Goal: Task Accomplishment & Management: Manage account settings

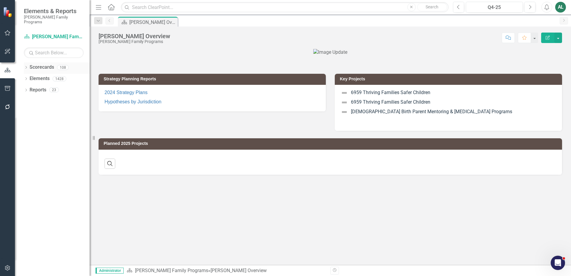
click at [24, 66] on icon "Dropdown" at bounding box center [26, 67] width 4 height 3
click at [30, 77] on icon "Dropdown" at bounding box center [29, 79] width 4 height 4
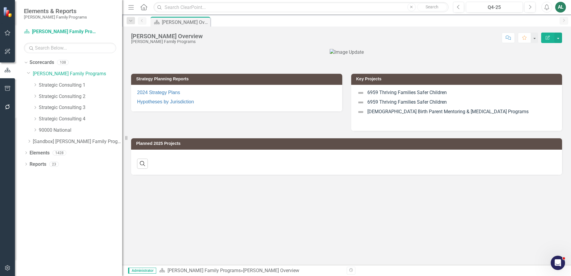
drag, startPoint x: 91, startPoint y: 94, endPoint x: 122, endPoint y: 94, distance: 31.7
click at [122, 94] on div "Resize" at bounding box center [124, 138] width 5 height 276
click at [36, 107] on icon "Dropdown" at bounding box center [35, 108] width 4 height 4
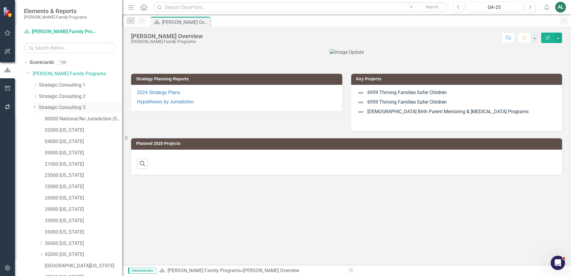
click at [62, 108] on link "Strategic Consulting 3" at bounding box center [80, 107] width 83 height 7
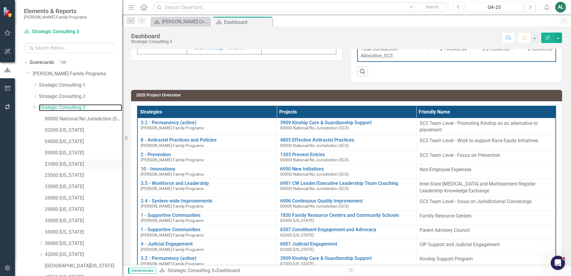
scroll to position [76, 0]
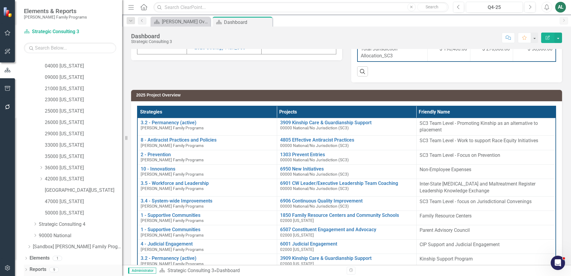
click at [27, 269] on icon "Dropdown" at bounding box center [26, 270] width 4 height 3
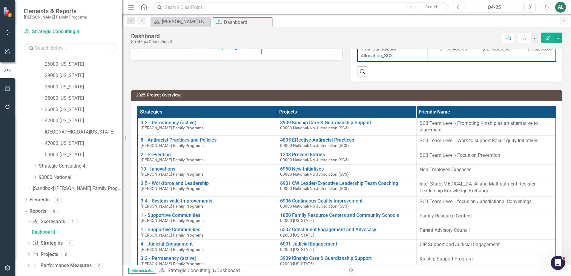
scroll to position [139, 0]
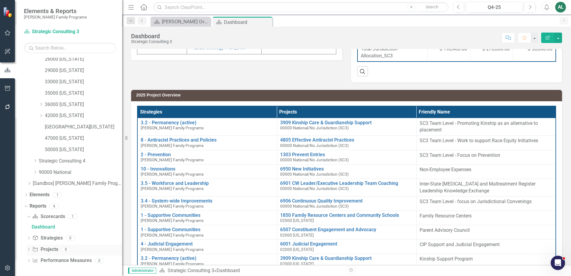
click at [30, 251] on icon "Dropdown" at bounding box center [29, 249] width 4 height 3
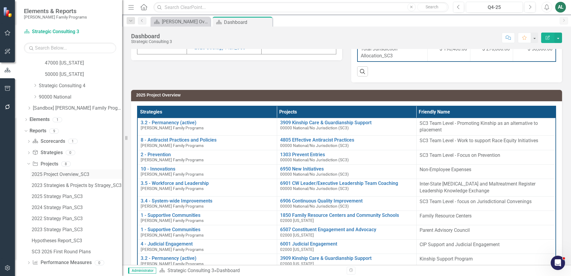
scroll to position [216, 0]
click at [76, 175] on link "2025 Project Overview_SC3" at bounding box center [76, 172] width 92 height 10
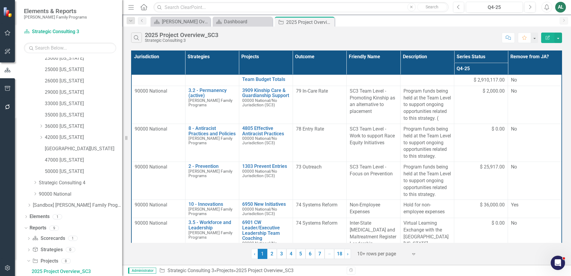
click at [552, 38] on button "Edit Report" at bounding box center [548, 38] width 13 height 10
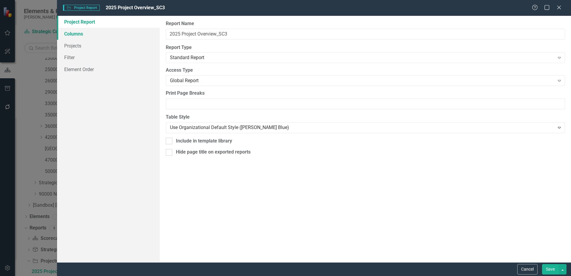
click at [87, 37] on link "Columns" at bounding box center [108, 34] width 103 height 12
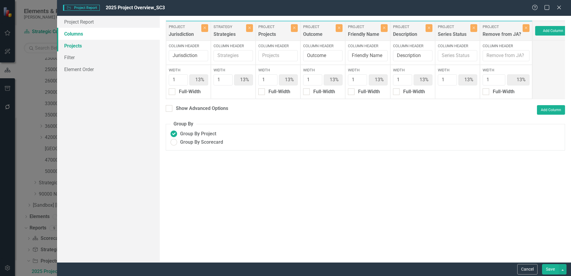
click at [88, 45] on link "Projects" at bounding box center [108, 46] width 103 height 12
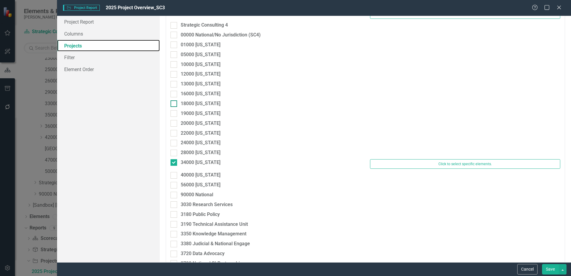
scroll to position [777, 0]
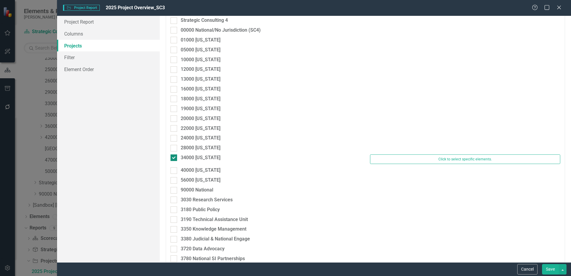
click at [176, 158] on div at bounding box center [174, 158] width 7 height 7
click at [175, 158] on input "34000 [US_STATE]" at bounding box center [173, 157] width 4 height 4
checkbox input "false"
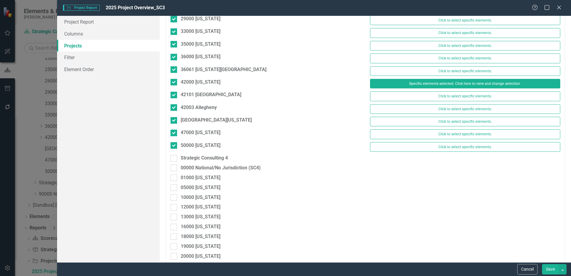
scroll to position [658, 0]
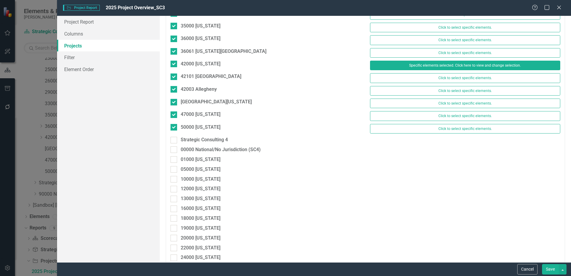
click at [552, 273] on button "Save" at bounding box center [550, 269] width 17 height 10
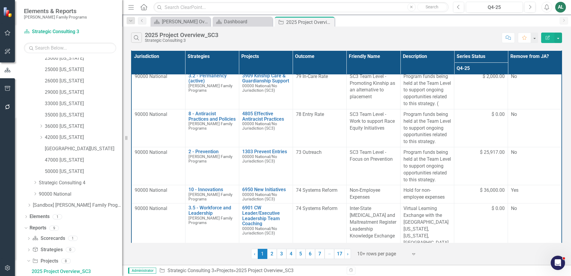
scroll to position [0, 0]
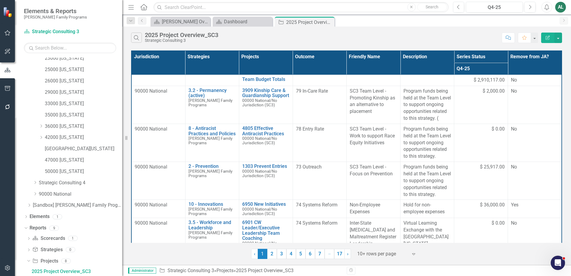
click at [285, 68] on th "Projects" at bounding box center [266, 63] width 54 height 24
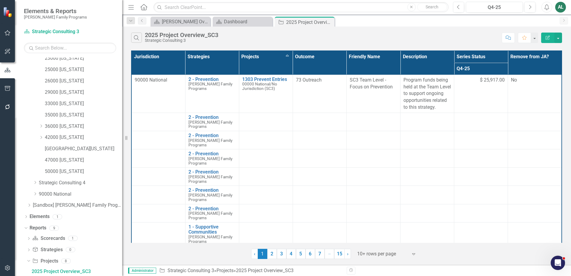
click at [288, 56] on th "Projects Sort Ascending" at bounding box center [266, 63] width 54 height 24
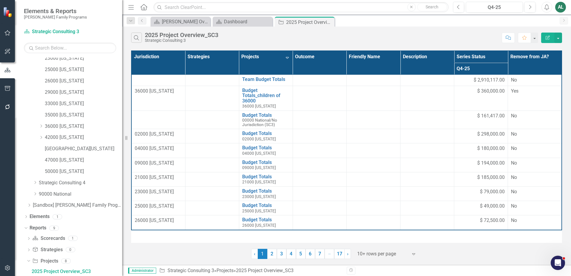
click at [289, 59] on th "Projects Sort Descending" at bounding box center [266, 63] width 54 height 24
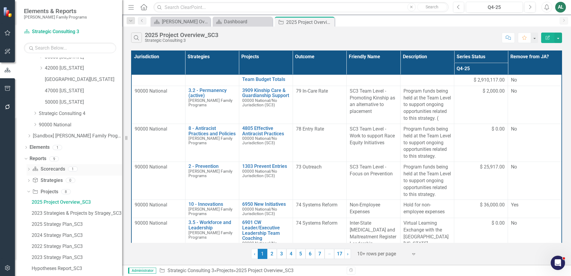
scroll to position [157, 0]
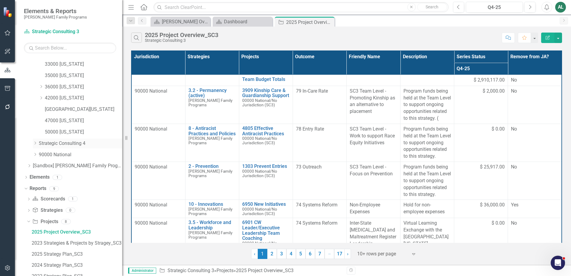
click at [49, 143] on link "Strategic Consulting 4" at bounding box center [80, 143] width 83 height 7
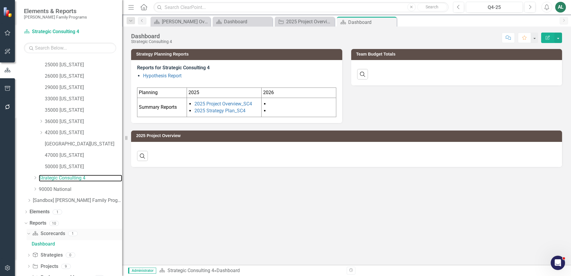
scroll to position [139, 0]
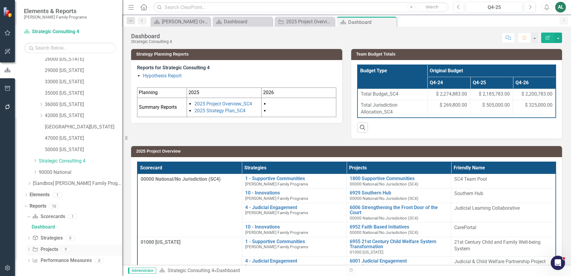
click at [29, 248] on icon "Dropdown" at bounding box center [29, 249] width 4 height 3
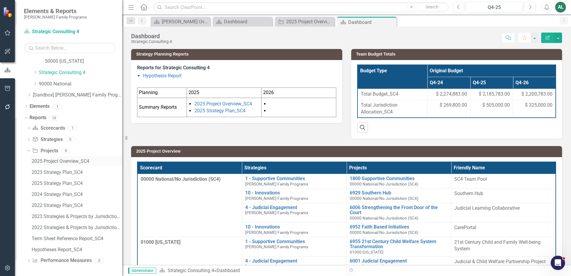
click at [78, 162] on div "2025 Project Overview_SC4" at bounding box center [77, 161] width 91 height 5
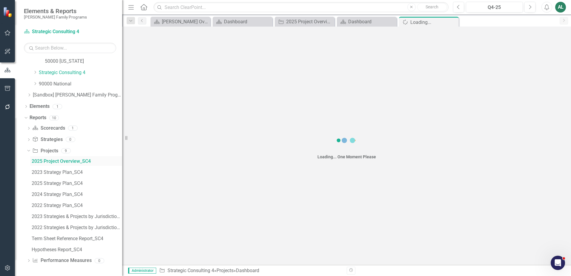
scroll to position [117, 0]
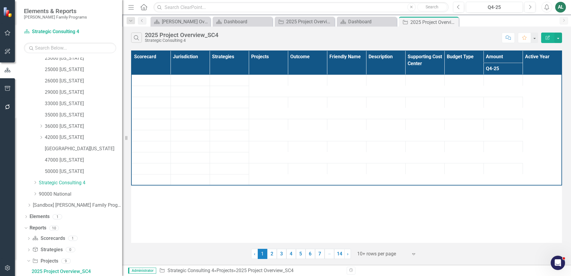
click at [552, 38] on button "Edit Report" at bounding box center [548, 38] width 13 height 10
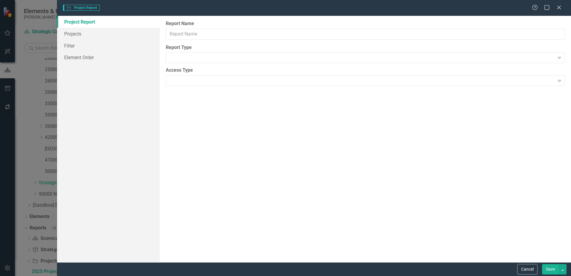
type input "2025 Project Overview_SC4"
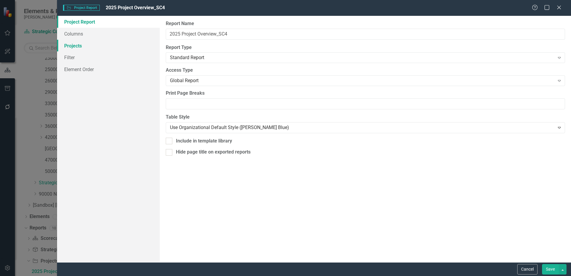
click at [125, 46] on link "Projects" at bounding box center [108, 46] width 103 height 12
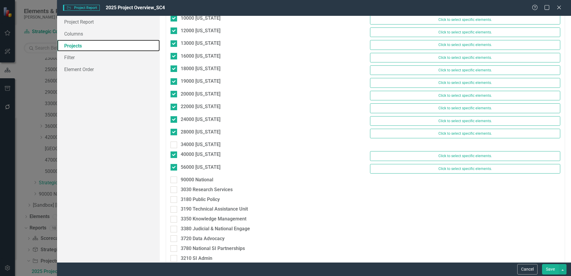
scroll to position [807, 0]
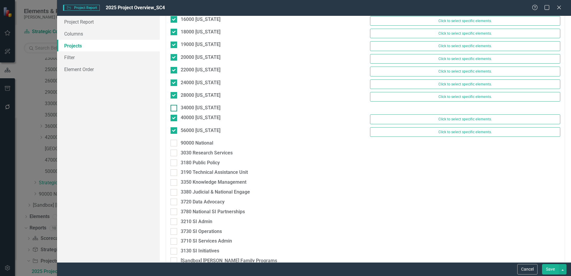
click at [173, 106] on input "34000 [US_STATE]" at bounding box center [173, 107] width 4 height 4
checkbox input "true"
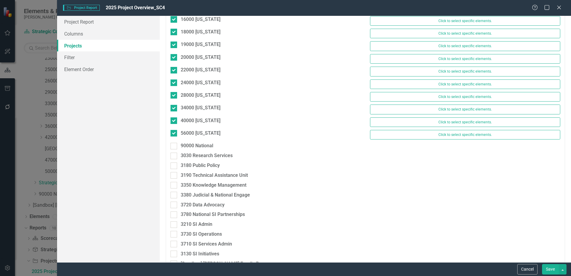
click at [554, 270] on button "Save" at bounding box center [550, 269] width 17 height 10
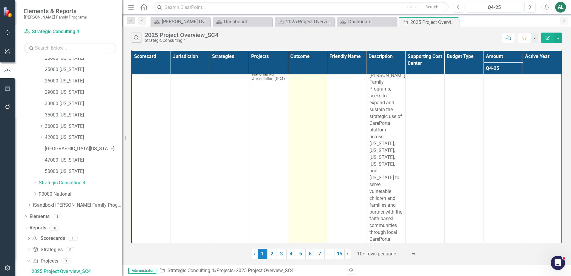
scroll to position [986, 0]
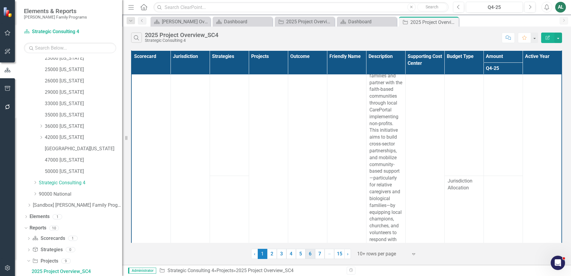
click at [313, 253] on link "6" at bounding box center [311, 254] width 10 height 10
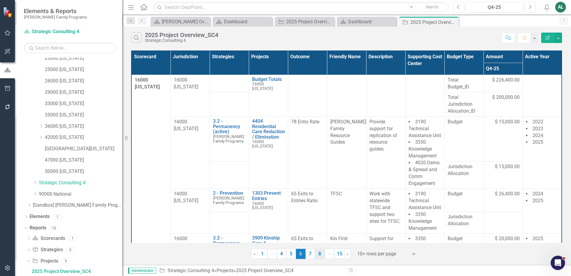
click at [322, 255] on link "8" at bounding box center [320, 254] width 10 height 10
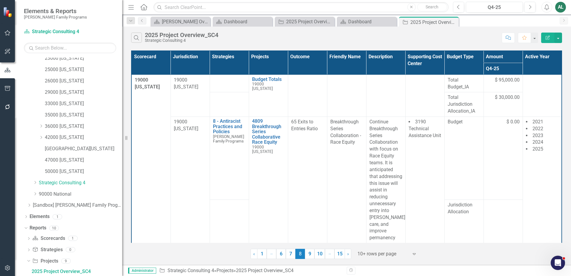
click at [322, 255] on link "10" at bounding box center [320, 254] width 10 height 10
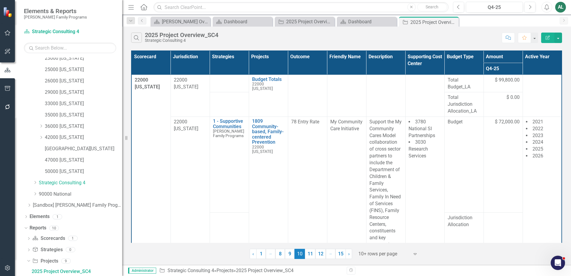
click at [547, 38] on icon "Edit Report" at bounding box center [547, 38] width 5 height 4
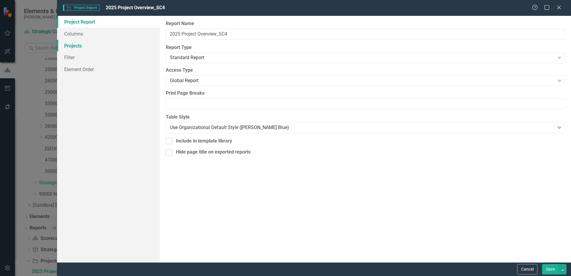
click at [87, 47] on link "Projects" at bounding box center [108, 46] width 103 height 12
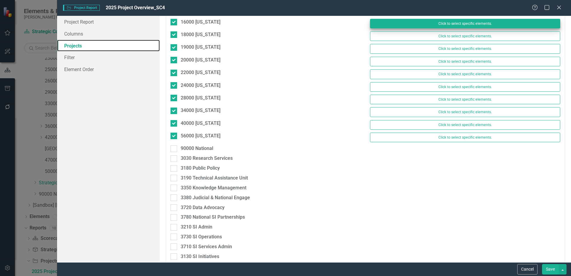
scroll to position [807, 0]
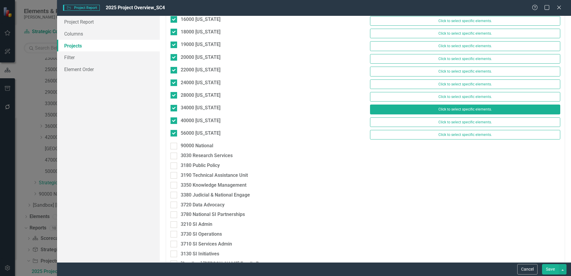
click at [423, 109] on button "Click to select specific elements." at bounding box center [465, 110] width 190 height 10
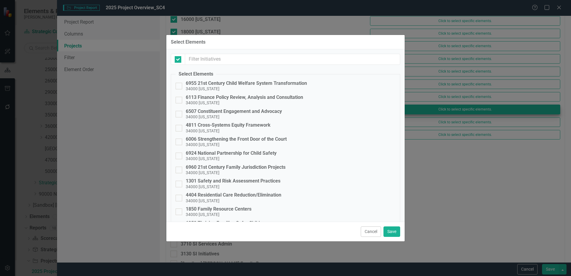
checkbox input "false"
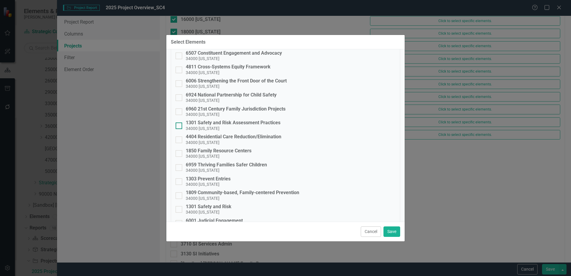
scroll to position [87, 0]
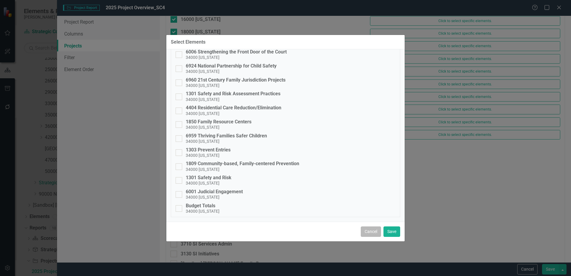
click at [376, 233] on button "Cancel" at bounding box center [371, 232] width 20 height 10
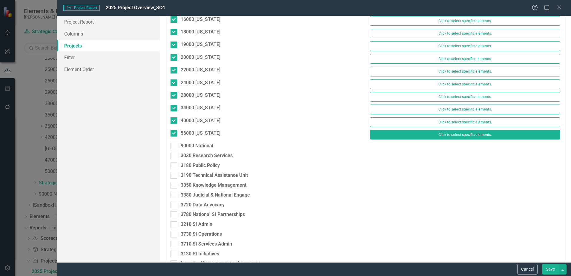
click at [449, 135] on button "Click to select specific elements." at bounding box center [465, 135] width 190 height 10
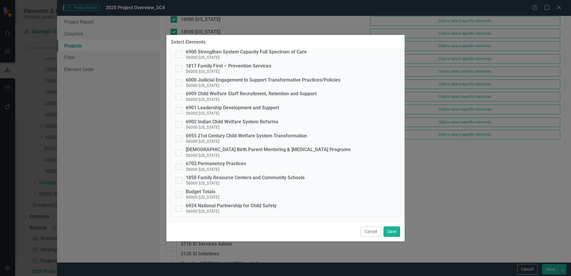
scroll to position [0, 0]
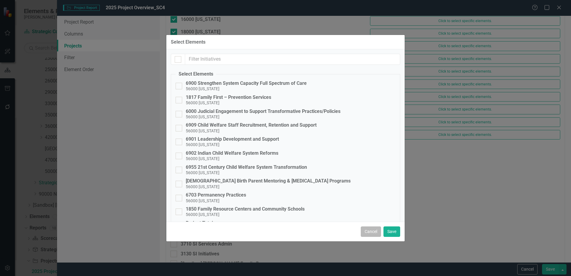
click at [376, 236] on button "Cancel" at bounding box center [371, 232] width 20 height 10
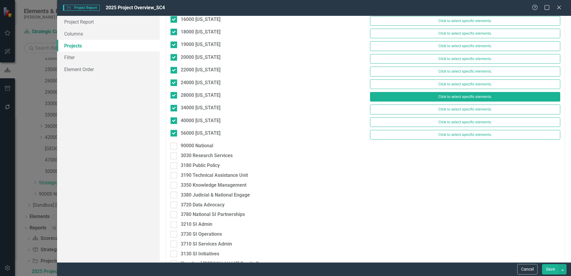
click at [444, 96] on button "Click to select specific elements." at bounding box center [465, 97] width 190 height 10
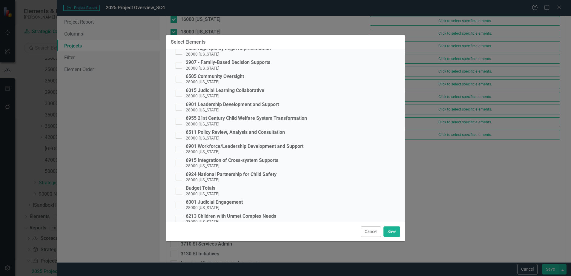
scroll to position [143, 0]
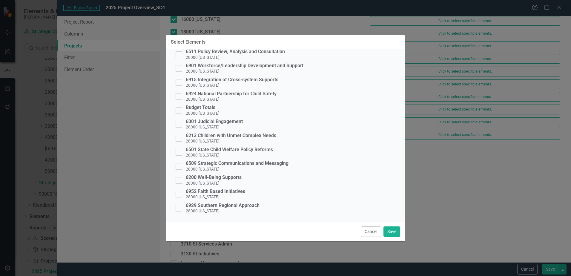
click at [367, 229] on button "Cancel" at bounding box center [371, 232] width 20 height 10
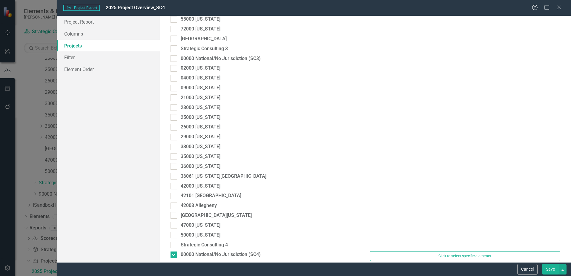
scroll to position [448, 0]
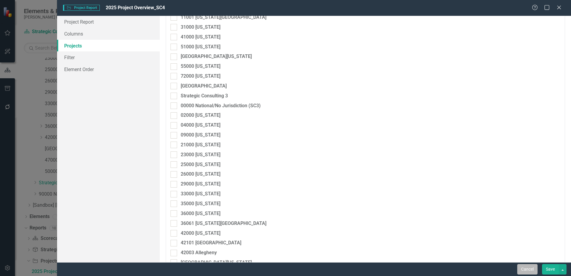
click at [529, 269] on button "Cancel" at bounding box center [528, 269] width 20 height 10
